Goal: Complete application form

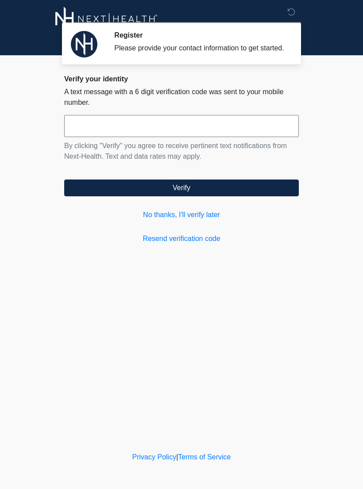
click at [84, 125] on input "text" at bounding box center [181, 126] width 234 height 22
type input "******"
click at [191, 196] on button "Verify" at bounding box center [181, 187] width 234 height 17
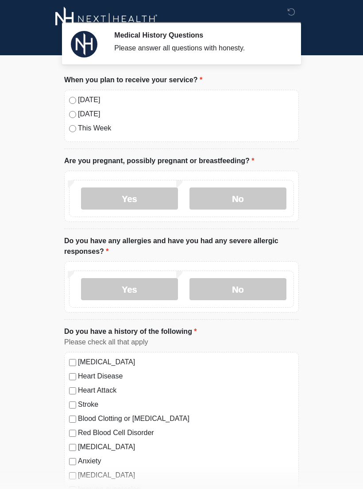
click at [245, 198] on label "No" at bounding box center [237, 198] width 97 height 22
click at [248, 285] on label "No" at bounding box center [237, 289] width 97 height 22
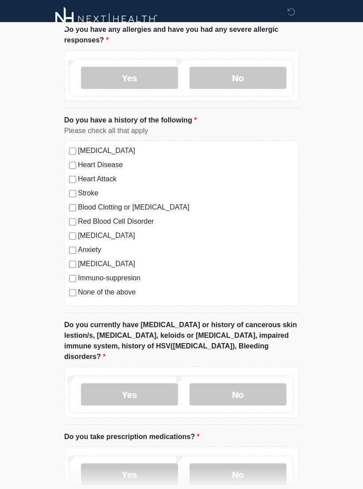
scroll to position [212, 0]
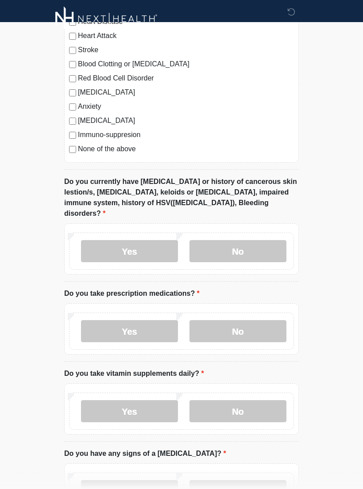
click at [249, 240] on label "No" at bounding box center [237, 251] width 97 height 22
click at [263, 320] on label "No" at bounding box center [237, 331] width 97 height 22
click at [130, 320] on label "Yes" at bounding box center [129, 331] width 97 height 22
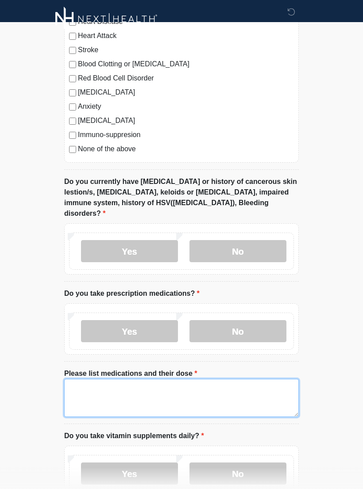
click at [113, 382] on textarea "Please list medications and their dose" at bounding box center [181, 398] width 234 height 38
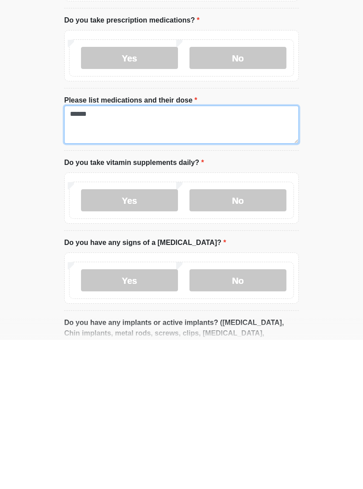
scroll to position [503, 0]
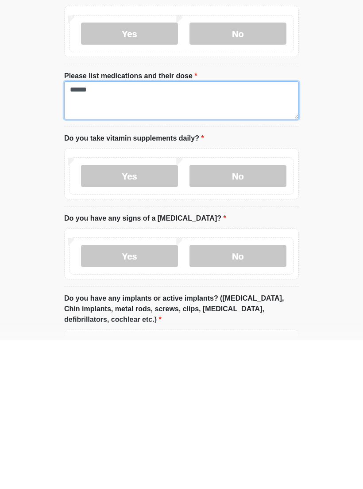
type textarea "******"
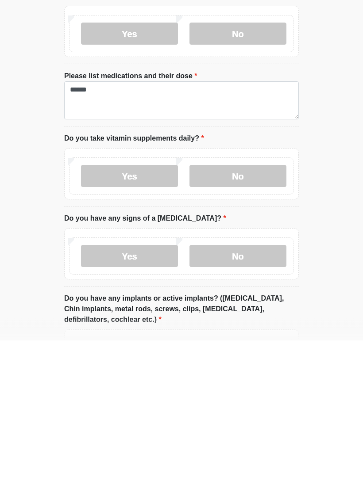
click at [250, 314] on label "No" at bounding box center [237, 325] width 97 height 22
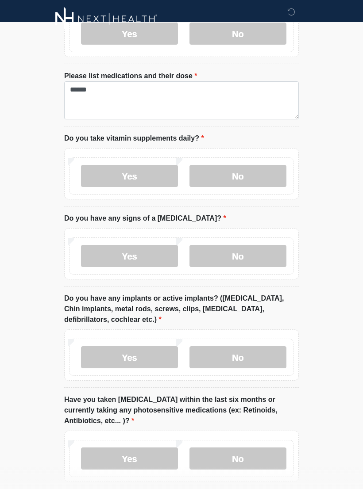
click at [241, 245] on label "No" at bounding box center [237, 256] width 97 height 22
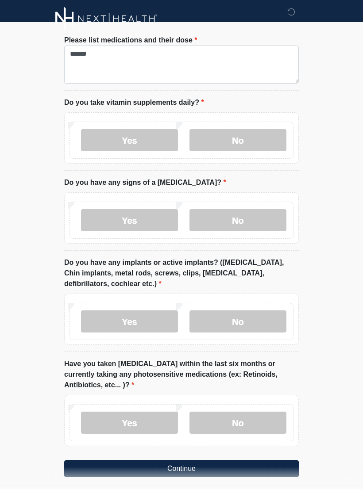
scroll to position [697, 0]
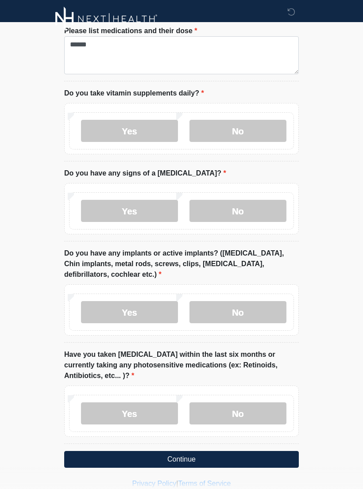
click at [137, 301] on label "Yes" at bounding box center [129, 312] width 97 height 22
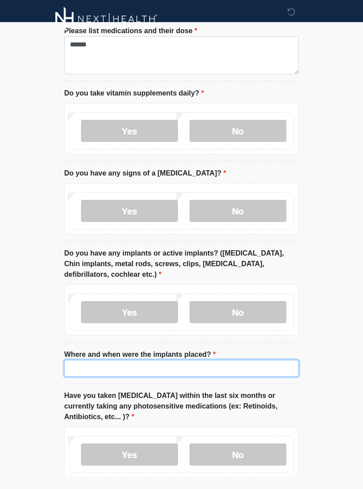
click at [82, 360] on input "Where and when were the implants placed?" at bounding box center [181, 368] width 234 height 17
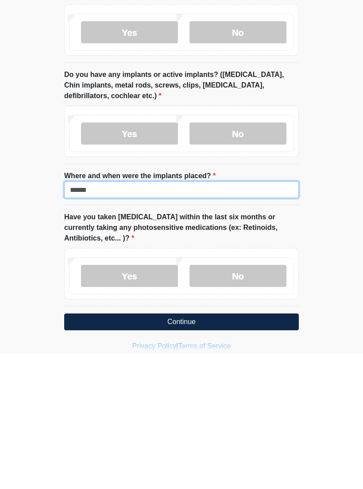
type input "******"
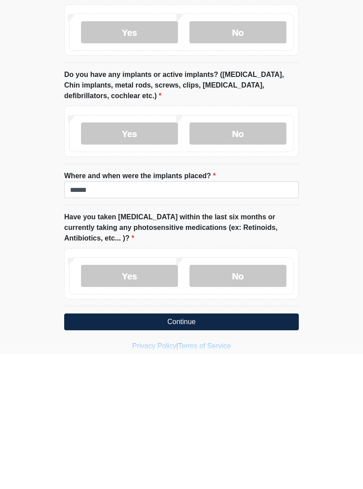
click at [234, 400] on label "No" at bounding box center [237, 411] width 97 height 22
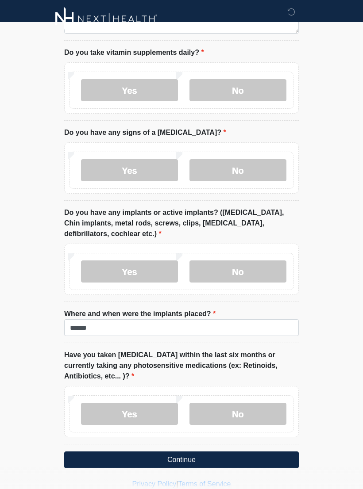
click at [200, 451] on button "Continue" at bounding box center [181, 459] width 234 height 17
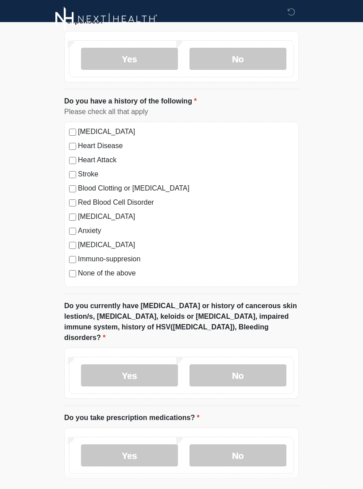
scroll to position [0, 0]
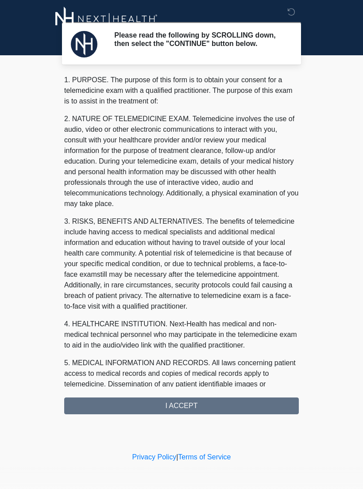
click at [220, 410] on div "1. PURPOSE. The purpose of this form is to obtain your consent for a telemedici…" at bounding box center [181, 245] width 234 height 340
click at [192, 407] on div "1. PURPOSE. The purpose of this form is to obtain your consent for a telemedici…" at bounding box center [181, 245] width 234 height 340
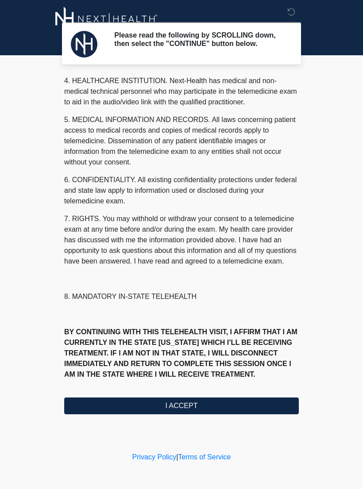
scroll to position [254, 0]
click at [186, 407] on button "I ACCEPT" at bounding box center [181, 405] width 234 height 17
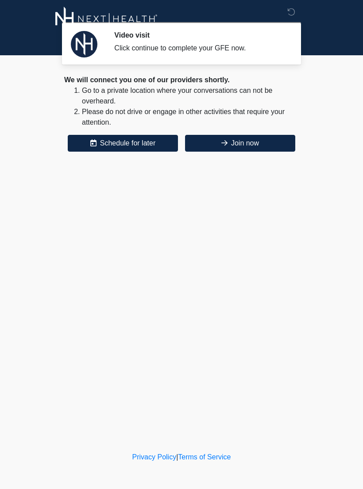
click at [268, 143] on button "Join now" at bounding box center [240, 143] width 110 height 17
